Goal: Transaction & Acquisition: Purchase product/service

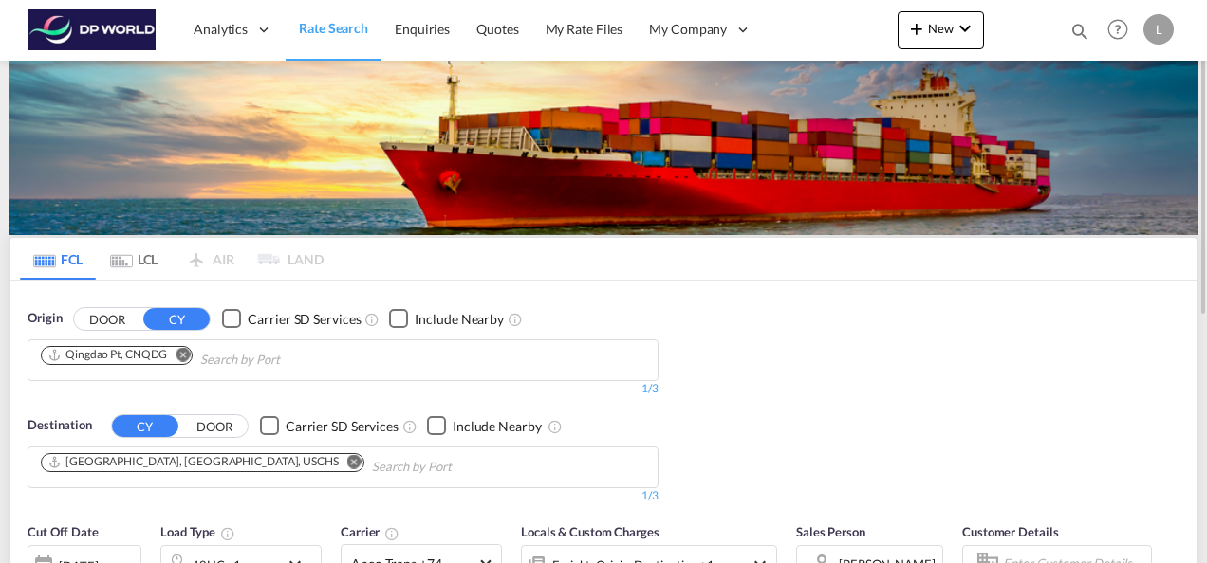
click at [187, 359] on md-icon "Remove" at bounding box center [182, 354] width 14 height 14
click at [148, 357] on input "Chips input." at bounding box center [131, 360] width 180 height 30
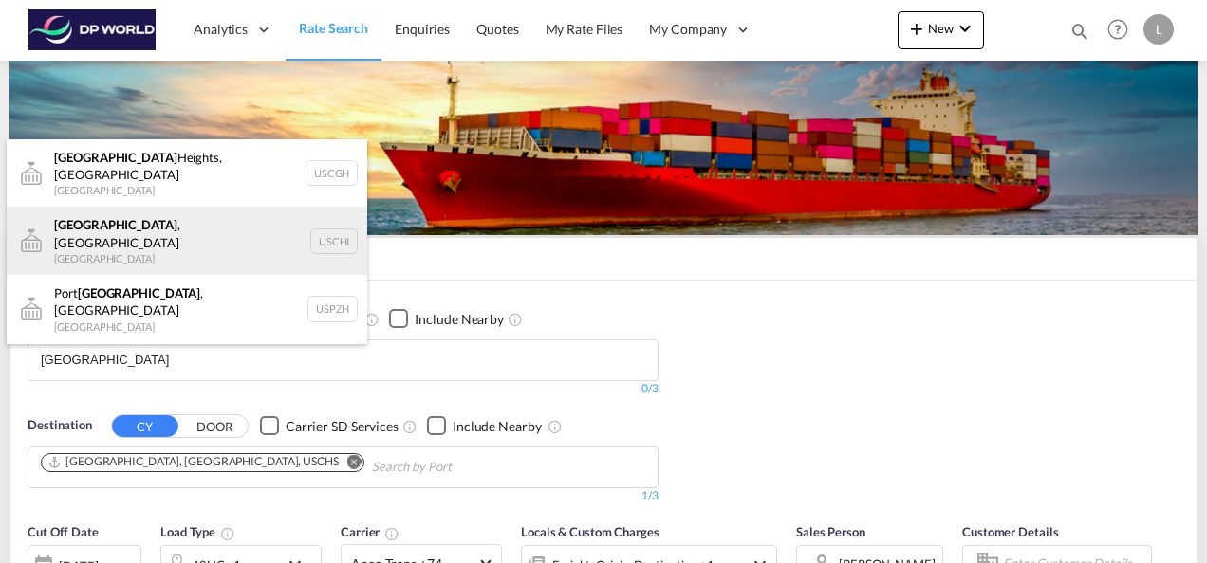
type input "[GEOGRAPHIC_DATA]"
click at [140, 225] on div "[GEOGRAPHIC_DATA] , IL United States USCHI" at bounding box center [187, 241] width 360 height 68
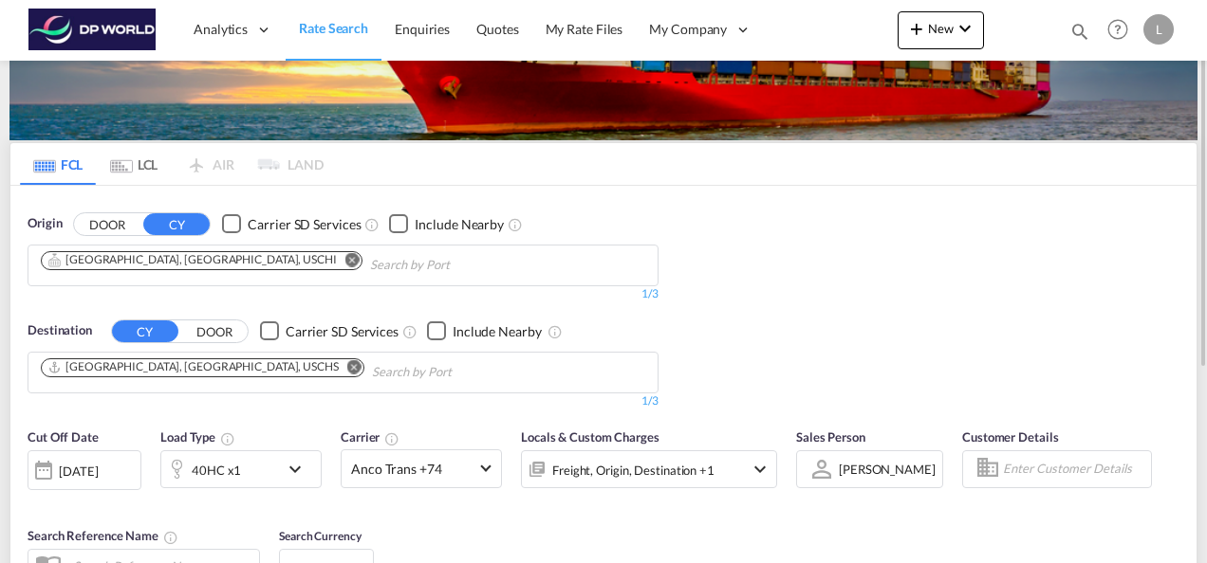
scroll to position [190, 0]
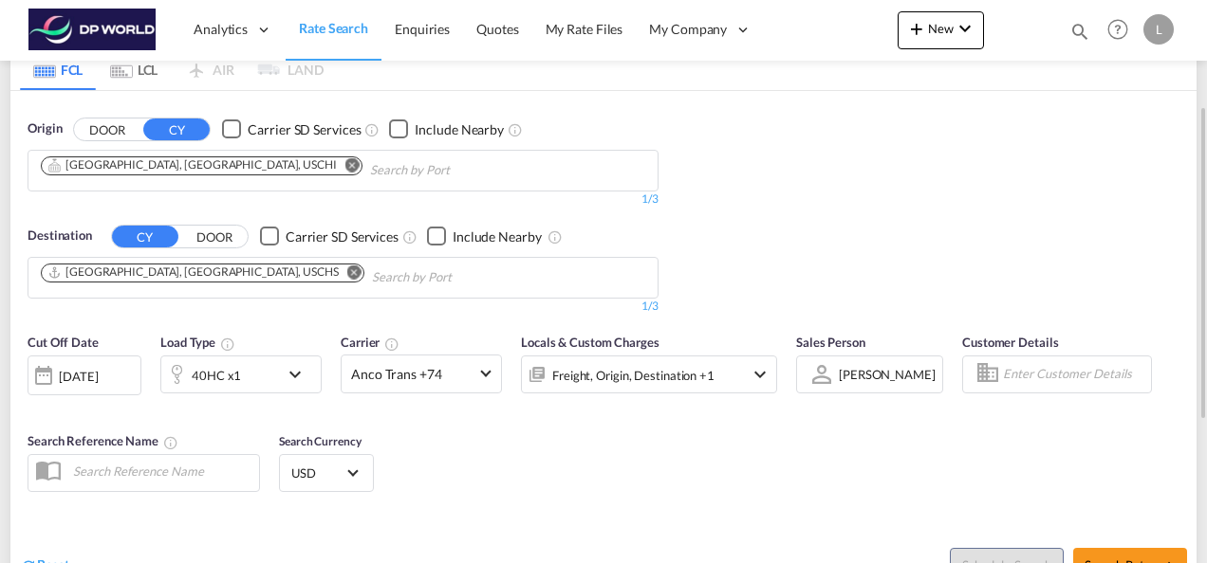
click at [347, 268] on md-icon "Remove" at bounding box center [354, 272] width 14 height 14
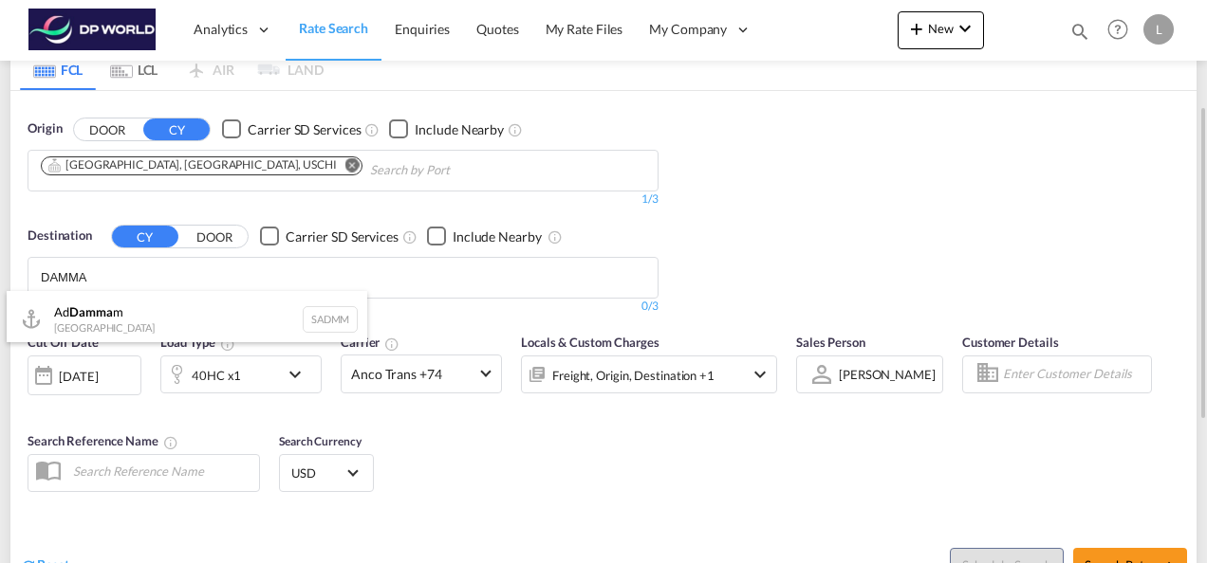
type input "DAMMA"
click at [19, 275] on body "Analytics Dashboard Rate Search Enquiries Quotes My Rate Files My Company" at bounding box center [603, 281] width 1207 height 563
drag, startPoint x: 114, startPoint y: 279, endPoint x: 82, endPoint y: 273, distance: 32.7
drag, startPoint x: 90, startPoint y: 271, endPoint x: 26, endPoint y: 254, distance: 66.7
click at [134, 277] on body "Analytics Dashboard Rate Search Enquiries Quotes My Rate Files My Company" at bounding box center [603, 281] width 1207 height 563
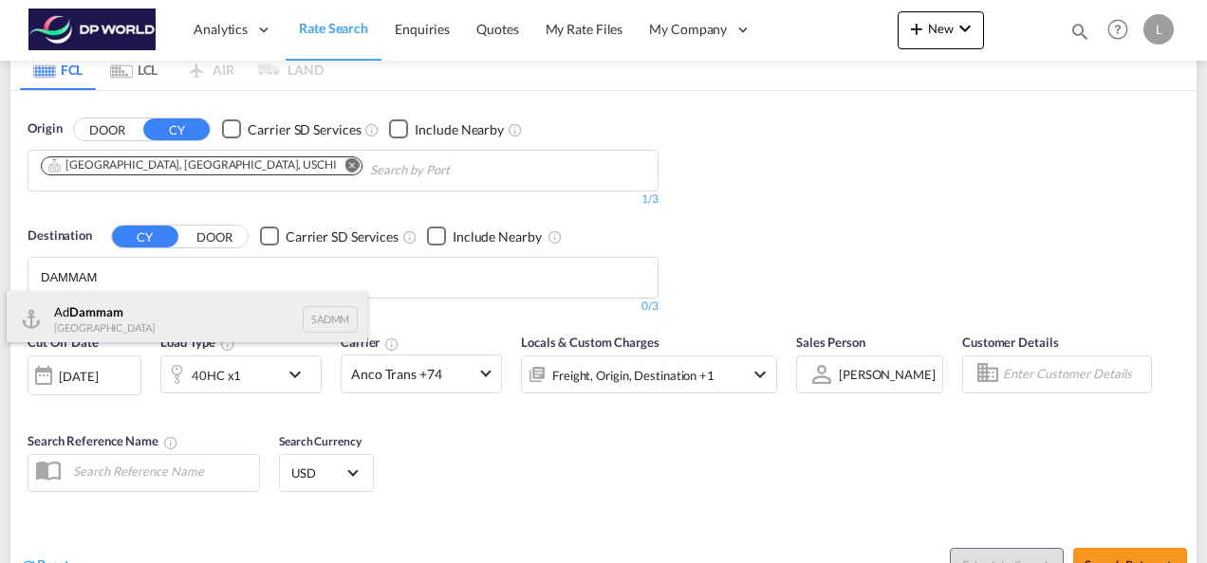
type input "DAMMAM"
click at [125, 326] on div "Ad Dammam [GEOGRAPHIC_DATA] [GEOGRAPHIC_DATA]" at bounding box center [187, 319] width 360 height 57
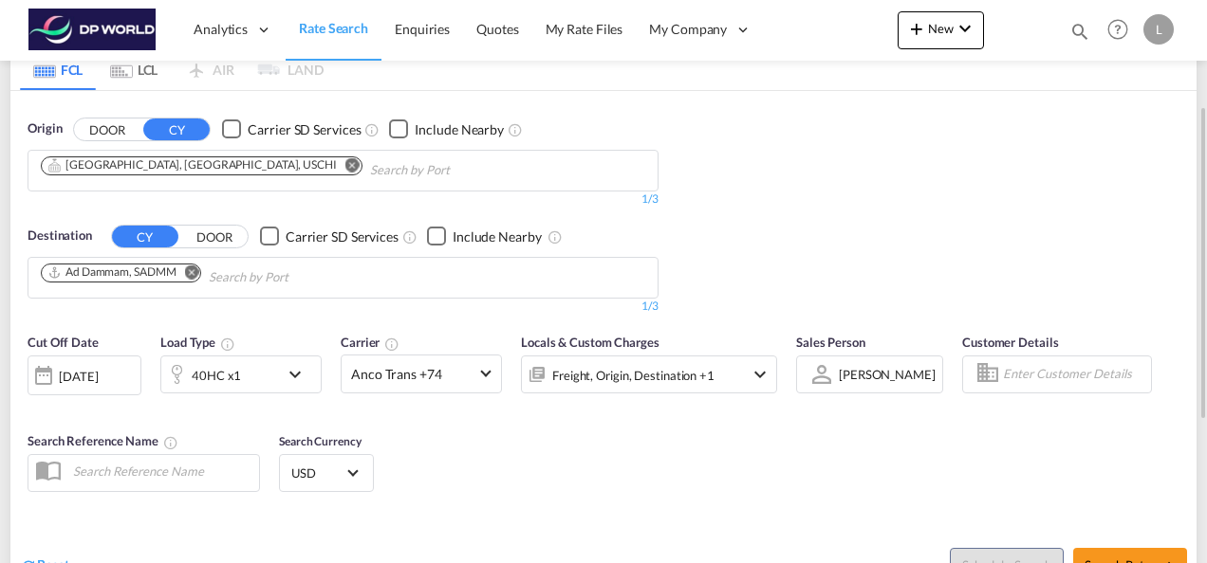
click at [241, 377] on div "40HC x1" at bounding box center [220, 375] width 118 height 38
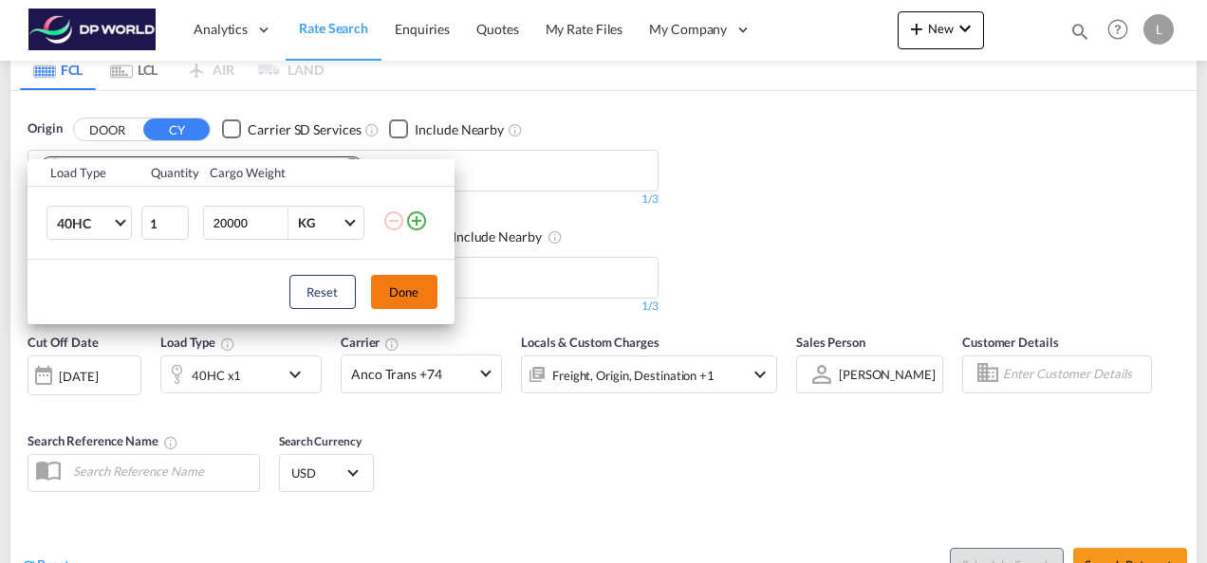
click at [395, 299] on button "Done" at bounding box center [404, 292] width 66 height 34
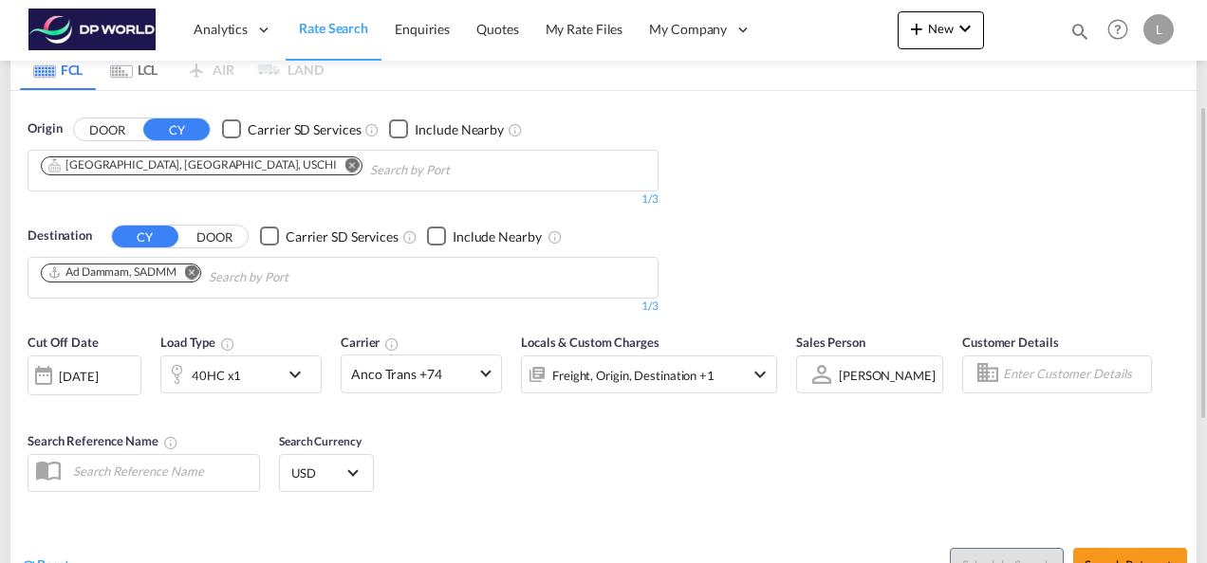
click at [839, 372] on div "[PERSON_NAME]" at bounding box center [887, 375] width 97 height 15
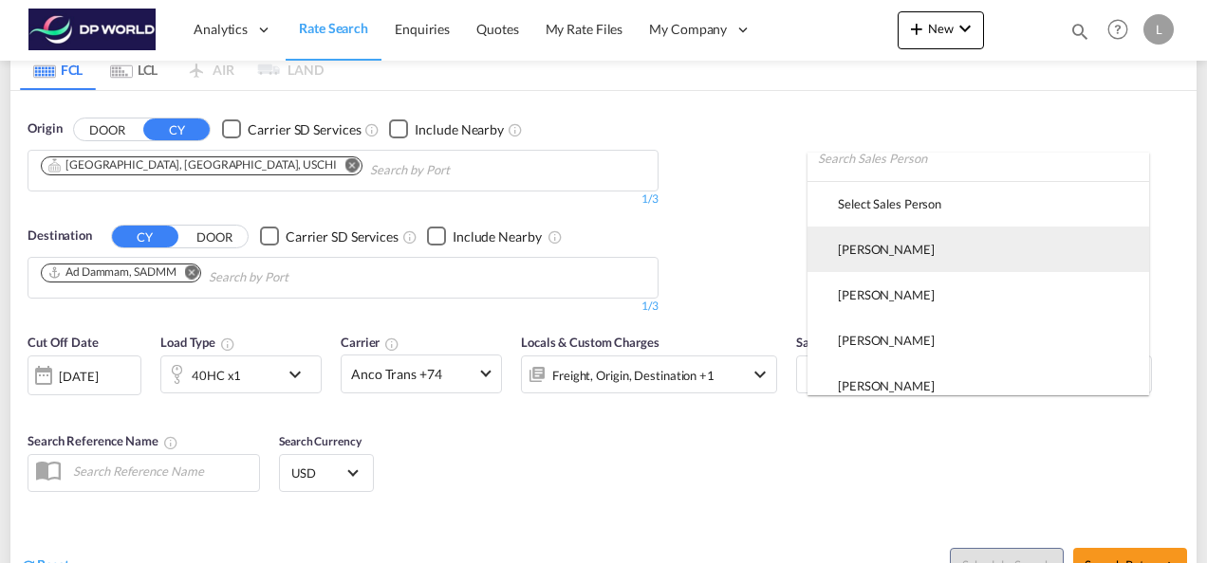
scroll to position [0, 0]
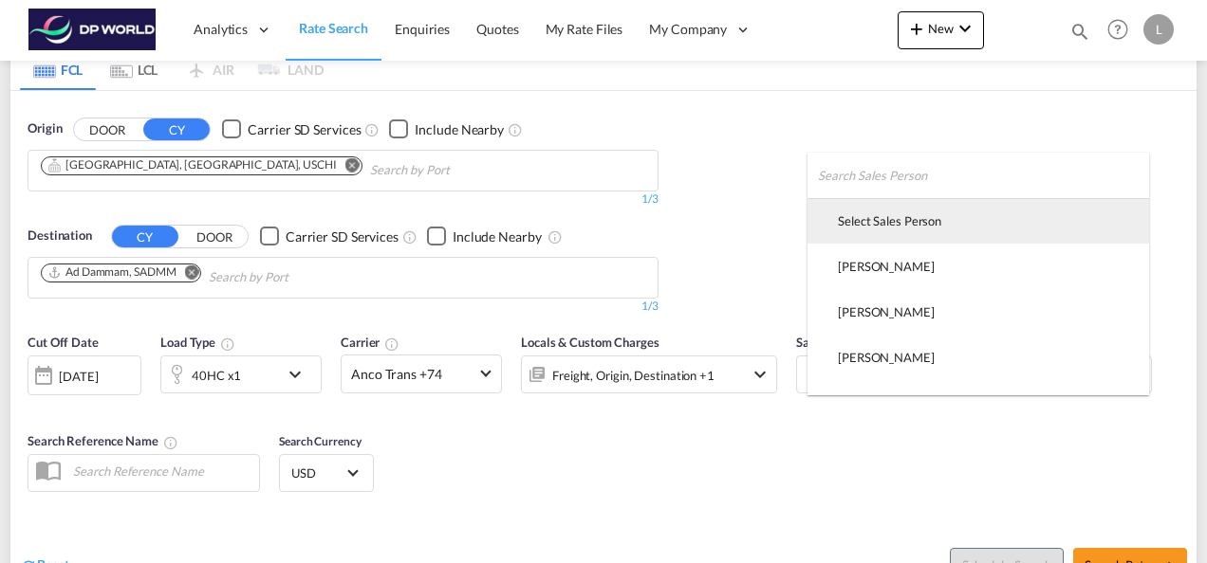
click at [873, 218] on div "Select Sales Person" at bounding box center [889, 220] width 103 height 17
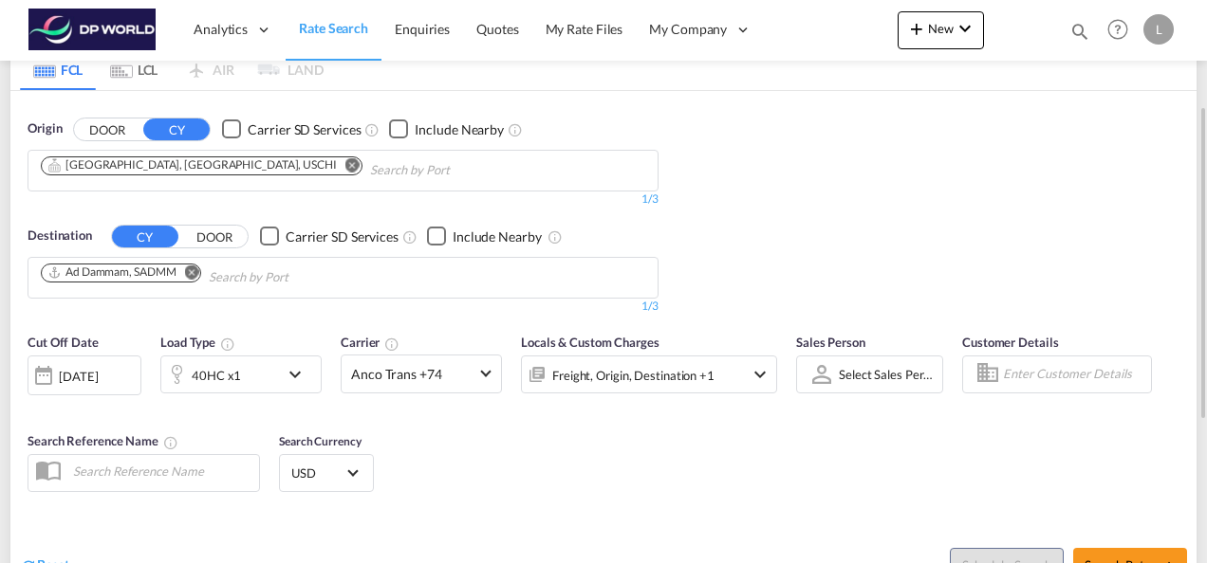
click at [844, 443] on div "Cut Off Date [DATE] [DATE] Load Type 40HC x1 Carrier Anco Trans +74 Online Rate…" at bounding box center [603, 415] width 1186 height 185
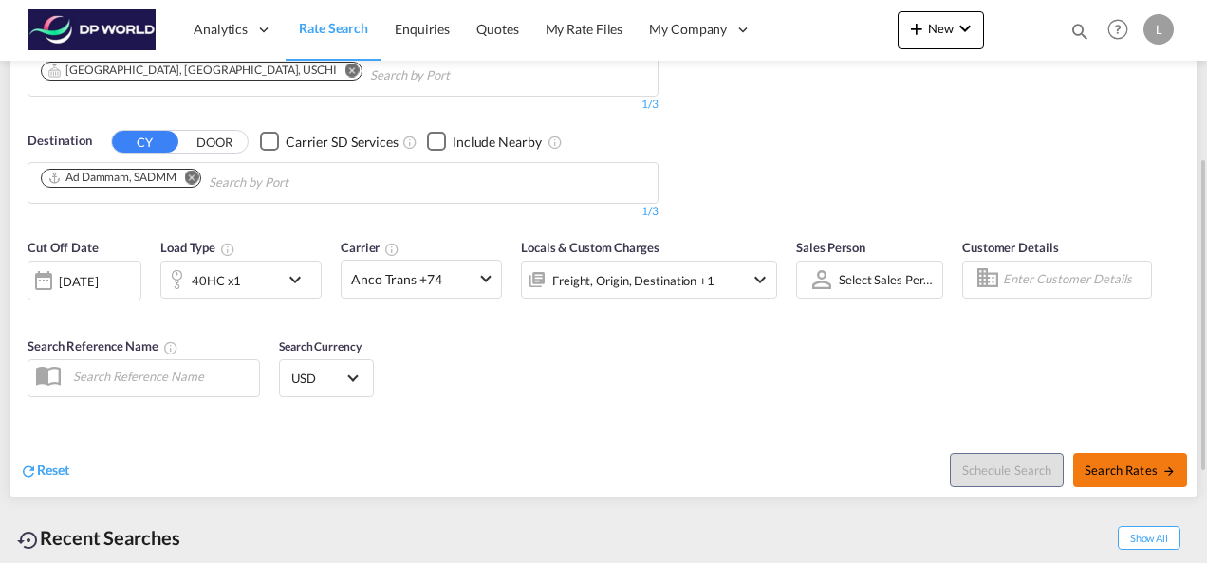
click at [1151, 467] on span "Search Rates" at bounding box center [1129, 470] width 91 height 15
type input "USCHI to SADMM / [DATE]"
